Goal: Entertainment & Leisure: Consume media (video, audio)

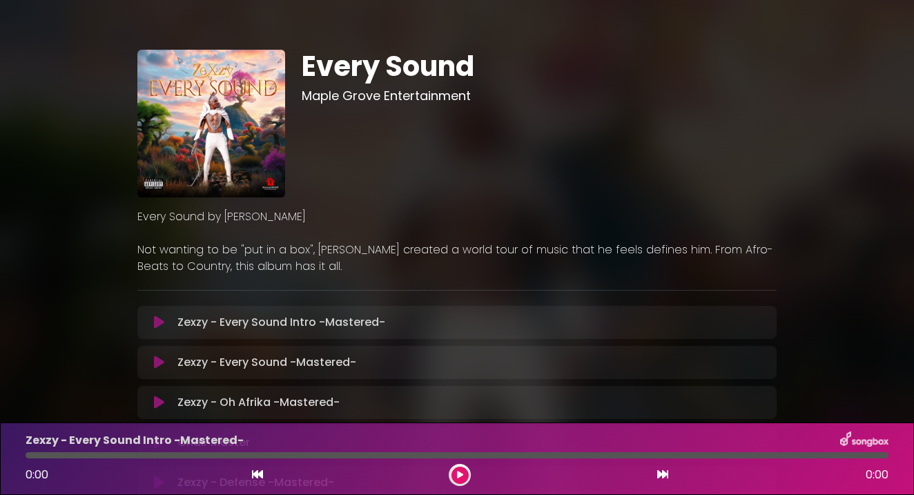
click at [161, 318] on icon at bounding box center [159, 322] width 10 height 14
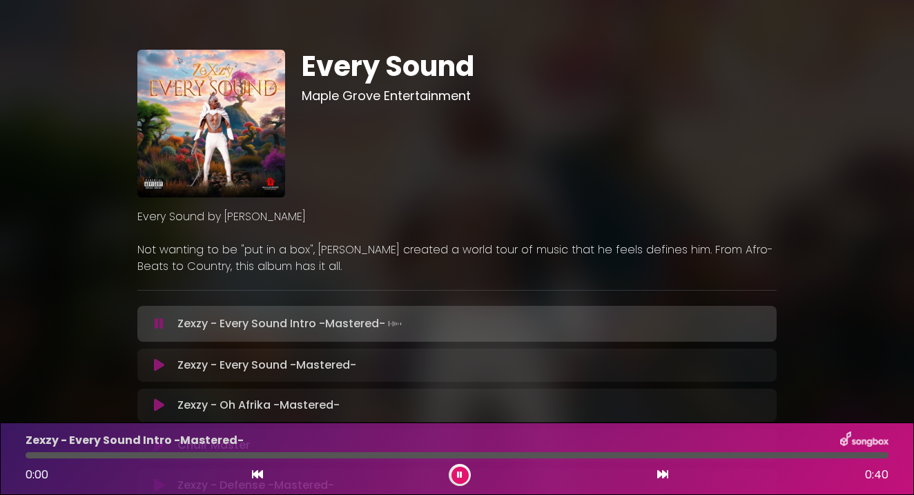
click at [158, 323] on icon at bounding box center [159, 324] width 9 height 14
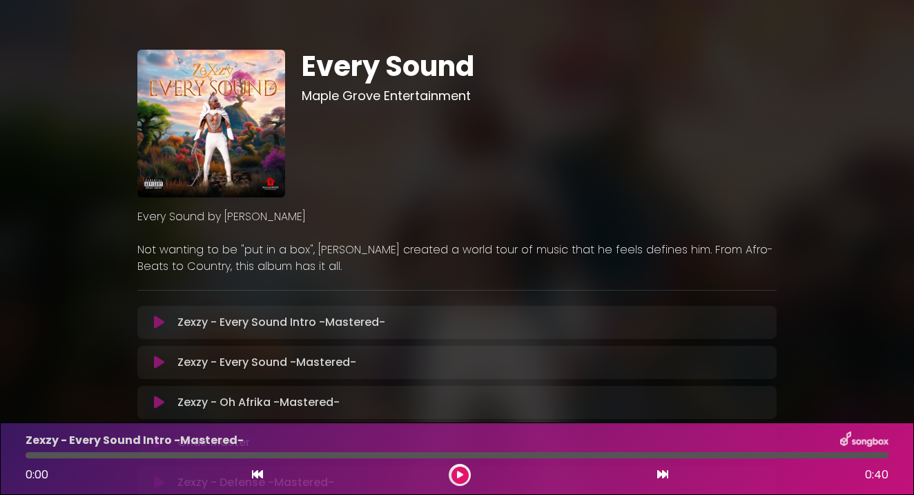
click at [158, 323] on icon at bounding box center [159, 322] width 10 height 14
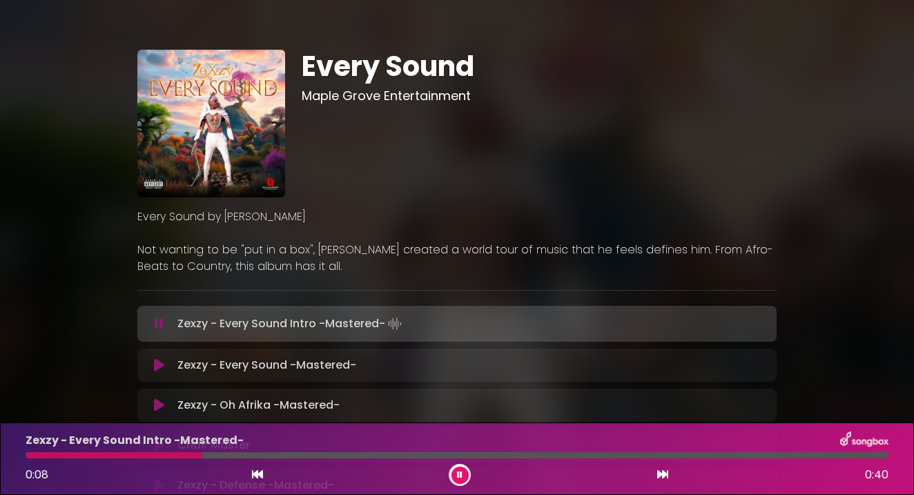
click at [400, 456] on div at bounding box center [457, 455] width 863 height 6
click at [400, 456] on div at bounding box center [217, 455] width 382 height 6
click at [400, 456] on div at bounding box center [457, 455] width 863 height 6
click at [715, 456] on div at bounding box center [457, 455] width 863 height 6
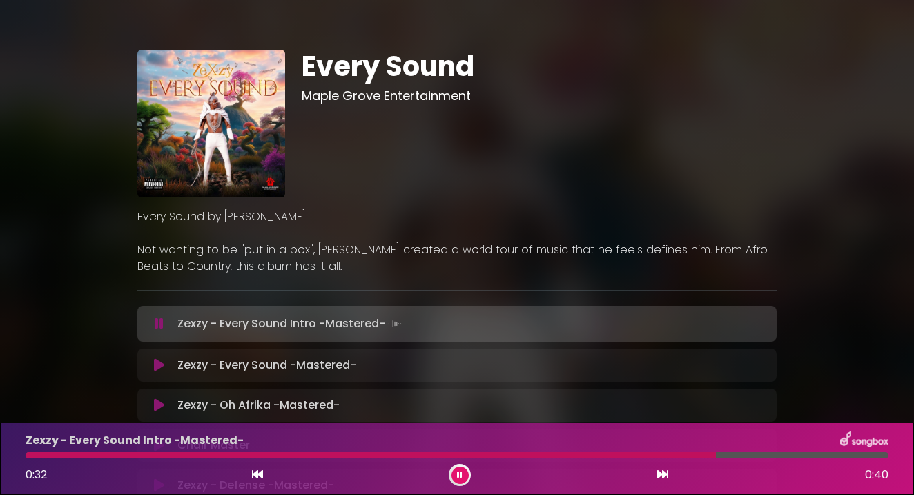
click at [716, 456] on div at bounding box center [457, 455] width 863 height 6
click at [159, 364] on icon at bounding box center [159, 365] width 10 height 14
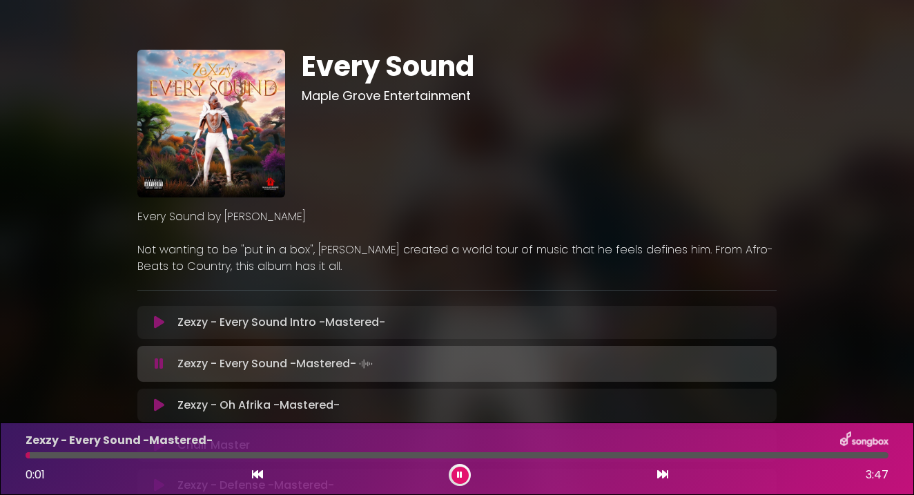
click at [337, 458] on div at bounding box center [457, 455] width 863 height 6
click at [157, 361] on icon at bounding box center [159, 364] width 9 height 14
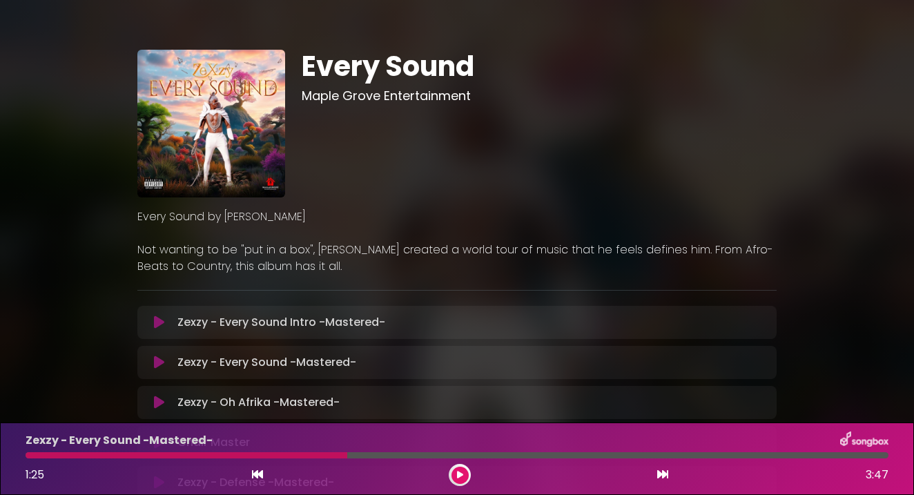
click at [159, 318] on icon at bounding box center [159, 322] width 10 height 14
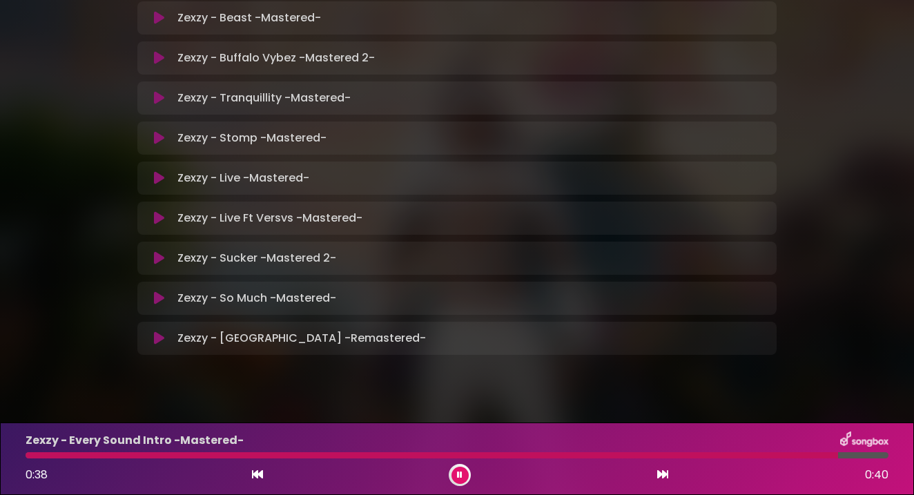
scroll to position [1059, 0]
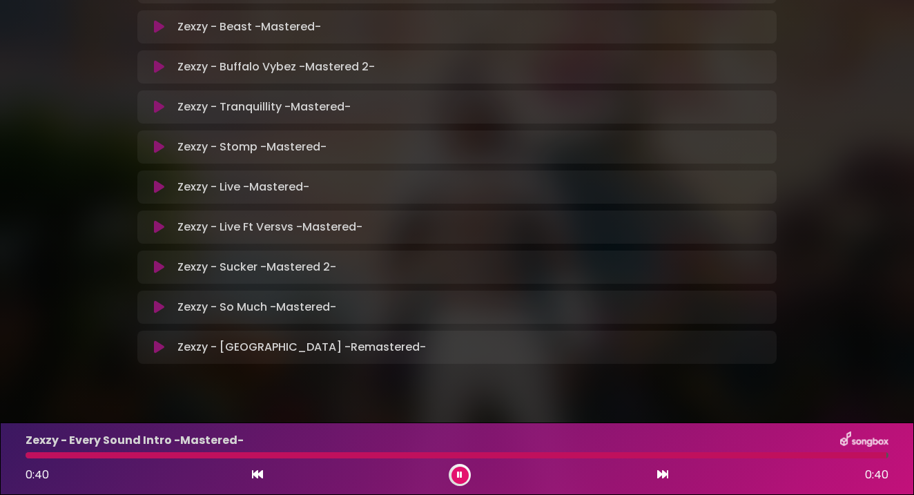
click at [460, 474] on icon at bounding box center [460, 475] width 6 height 8
